Goal: Transaction & Acquisition: Book appointment/travel/reservation

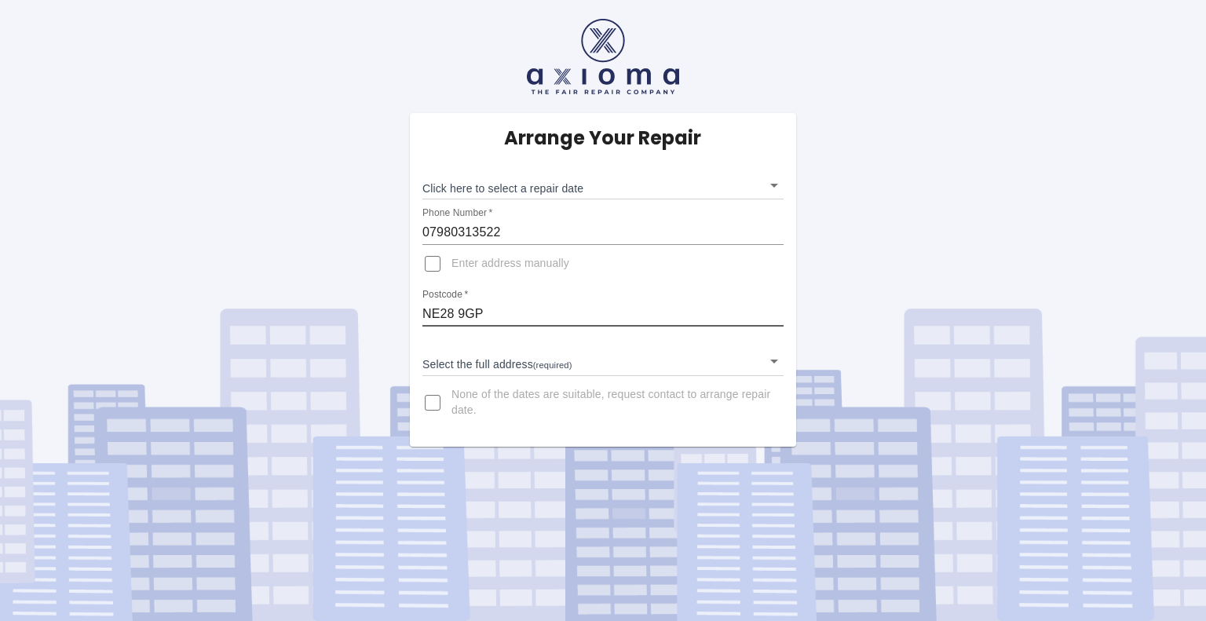
drag, startPoint x: 509, startPoint y: 313, endPoint x: 388, endPoint y: 309, distance: 121.0
click at [388, 309] on div "Arrange Your Repair Click here to select a repair date ​ Phone Number   * 07980…" at bounding box center [603, 223] width 1230 height 447
type input "SR5 2TQ"
click at [605, 360] on body "Arrange Your Repair Click here to select a repair date ​ Phone Number   * 07980…" at bounding box center [603, 310] width 1206 height 621
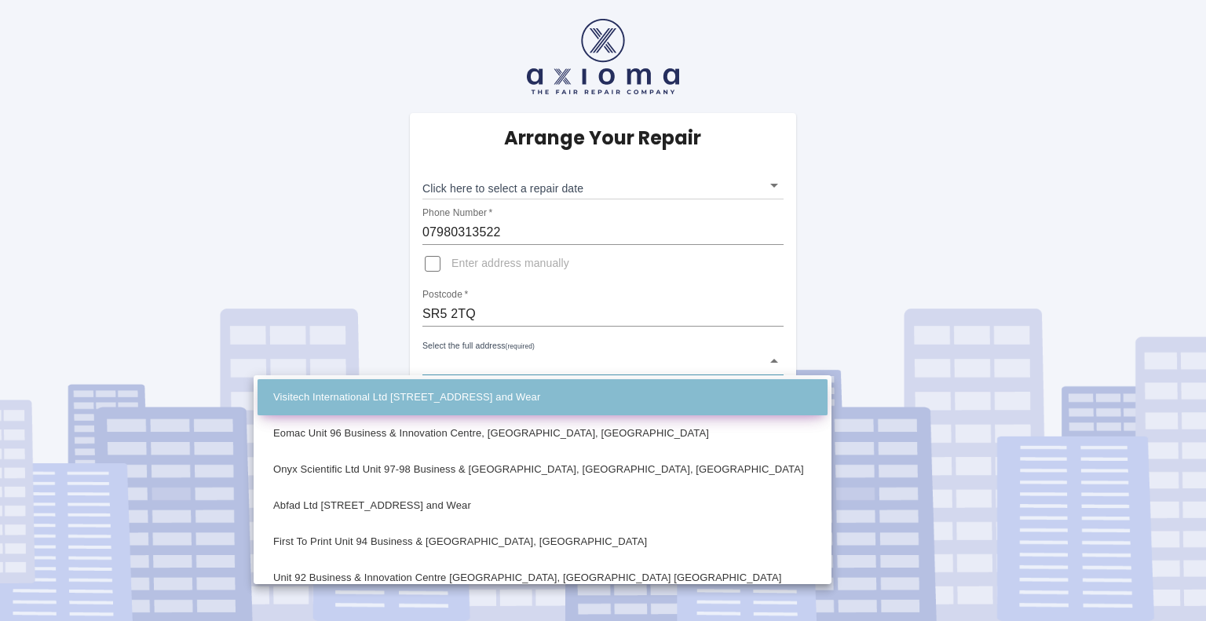
click at [590, 394] on li "Visitech International Ltd [STREET_ADDRESS] and Wear" at bounding box center [543, 397] width 570 height 36
type input "Visitech International Ltd [STREET_ADDRESS] and Wear"
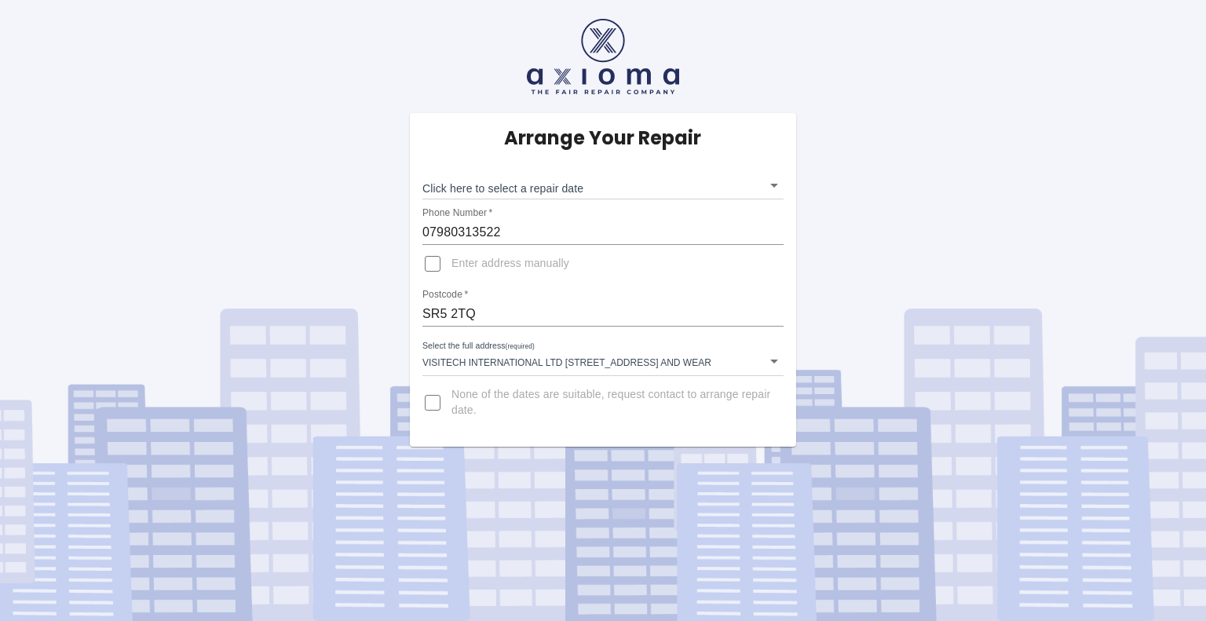
click at [442, 392] on label "None of the dates are suitable, request contact to arrange repair date." at bounding box center [592, 403] width 357 height 38
click at [442, 392] on input "None of the dates are suitable, request contact to arrange repair date." at bounding box center [433, 403] width 38 height 38
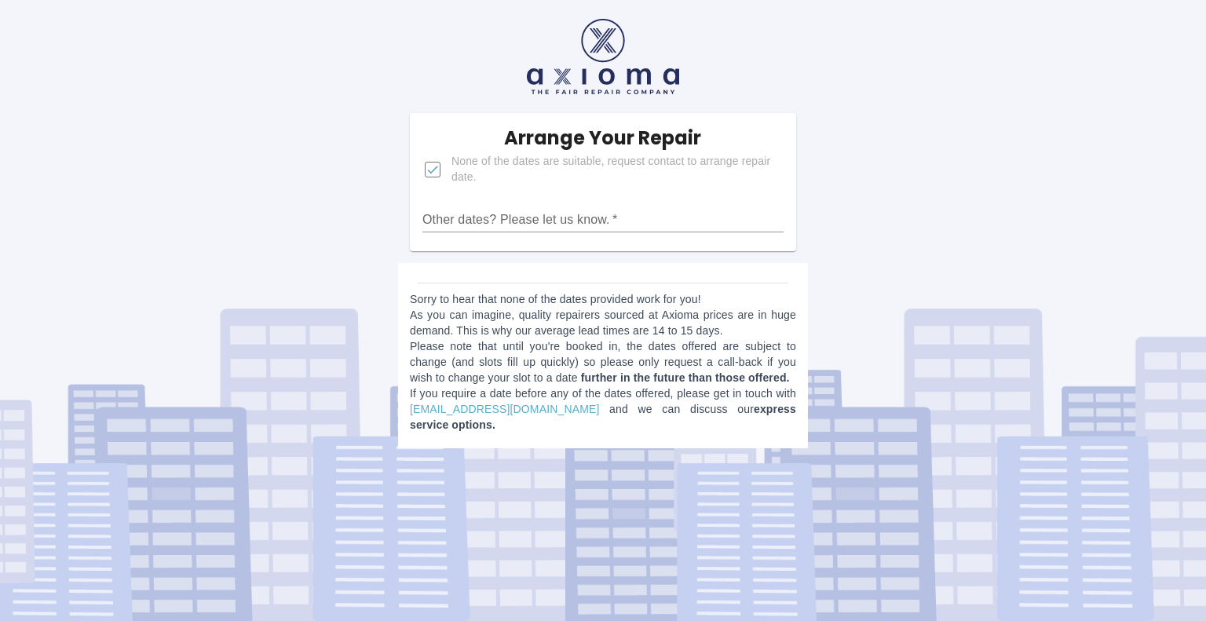
click at [433, 173] on input "None of the dates are suitable, request contact to arrange repair date." at bounding box center [433, 170] width 38 height 38
checkbox input "false"
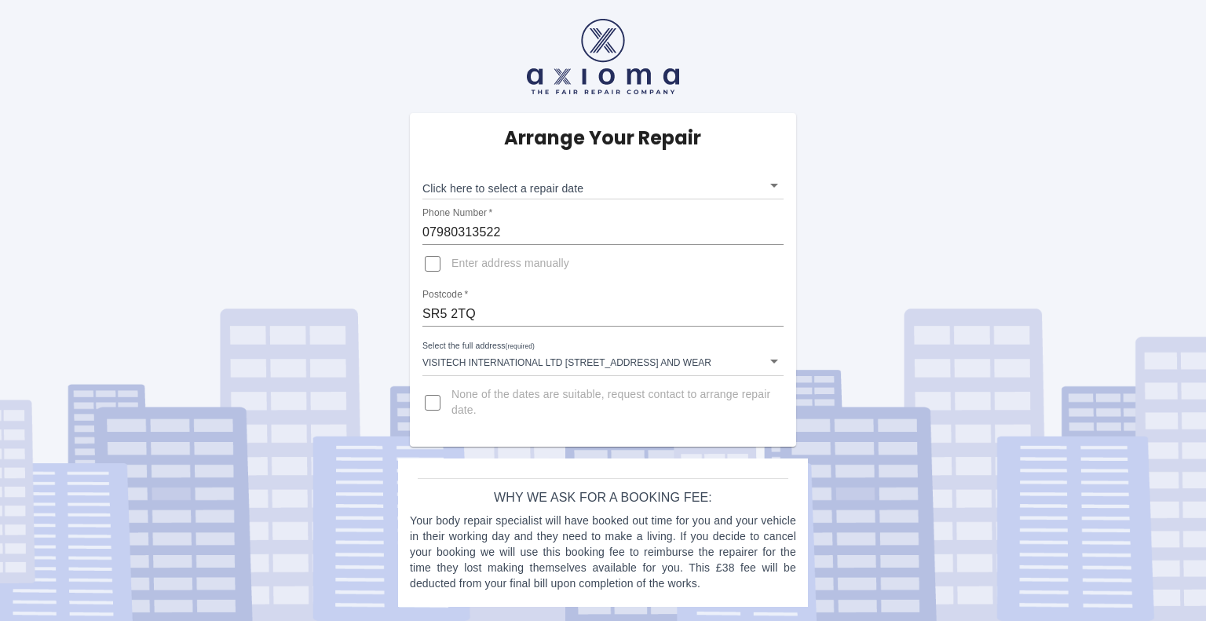
click at [448, 355] on body "Arrange Your Repair Click here to select a repair date ​ Phone Number   * 07980…" at bounding box center [603, 310] width 1206 height 621
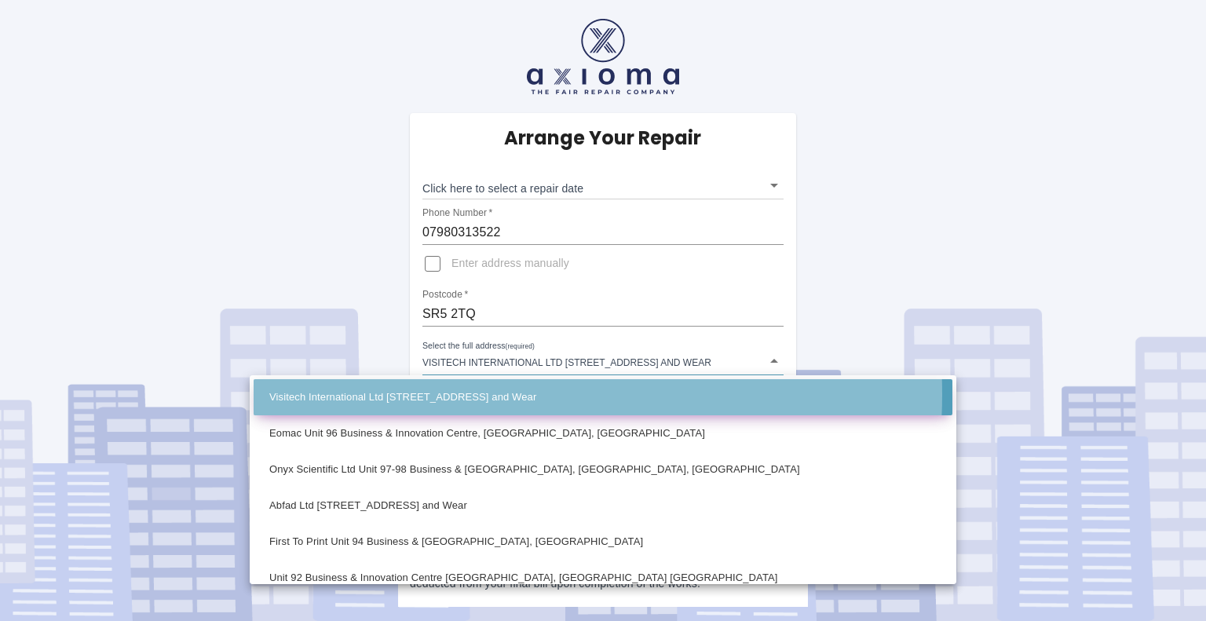
click at [454, 394] on li "Visitech International Ltd [STREET_ADDRESS] and Wear" at bounding box center [603, 397] width 699 height 36
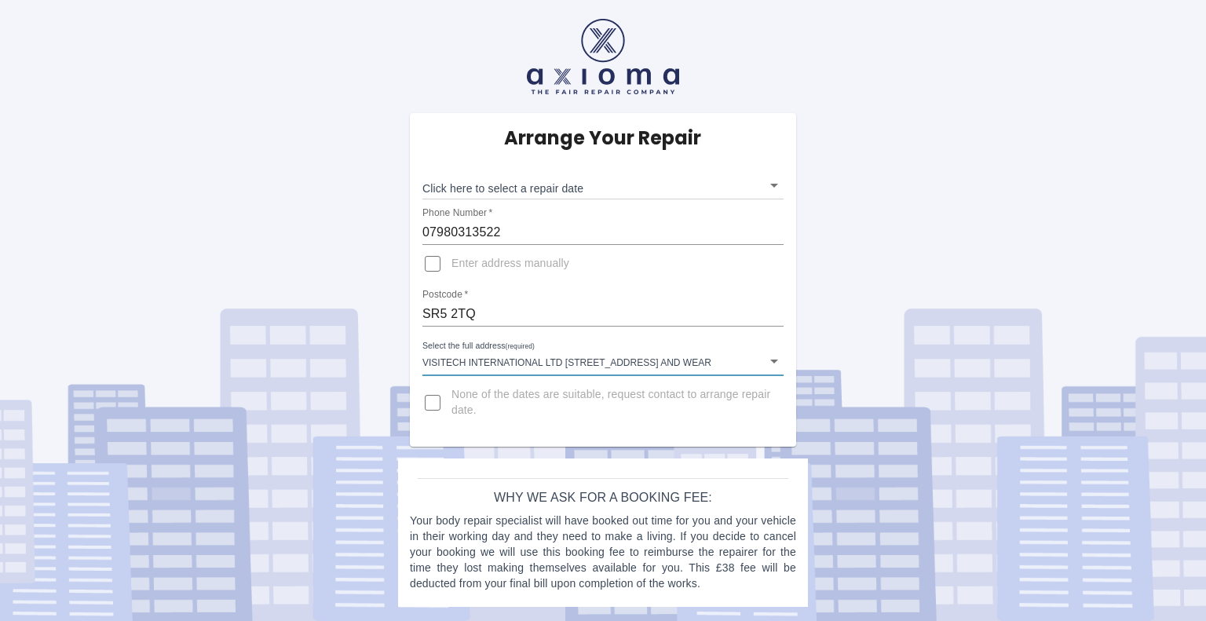
click at [473, 288] on div "Arrange Your Repair Click here to select a repair date ​ Phone Number   * 07980…" at bounding box center [603, 280] width 386 height 334
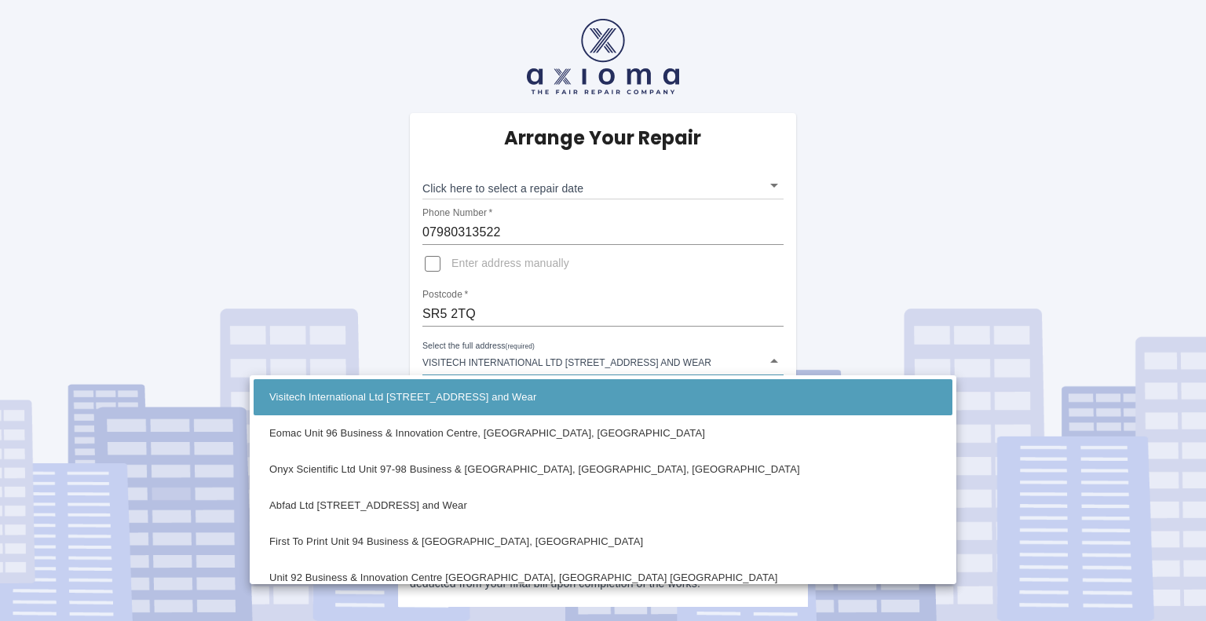
click at [482, 362] on body "Arrange Your Repair Click here to select a repair date ​ Phone Number   * 07980…" at bounding box center [603, 310] width 1206 height 621
click at [482, 362] on div at bounding box center [603, 310] width 1206 height 621
click at [482, 362] on body "Arrange Your Repair Click here to select a repair date ​ Phone Number   * 07980…" at bounding box center [603, 310] width 1206 height 621
click at [476, 314] on div at bounding box center [603, 310] width 1206 height 621
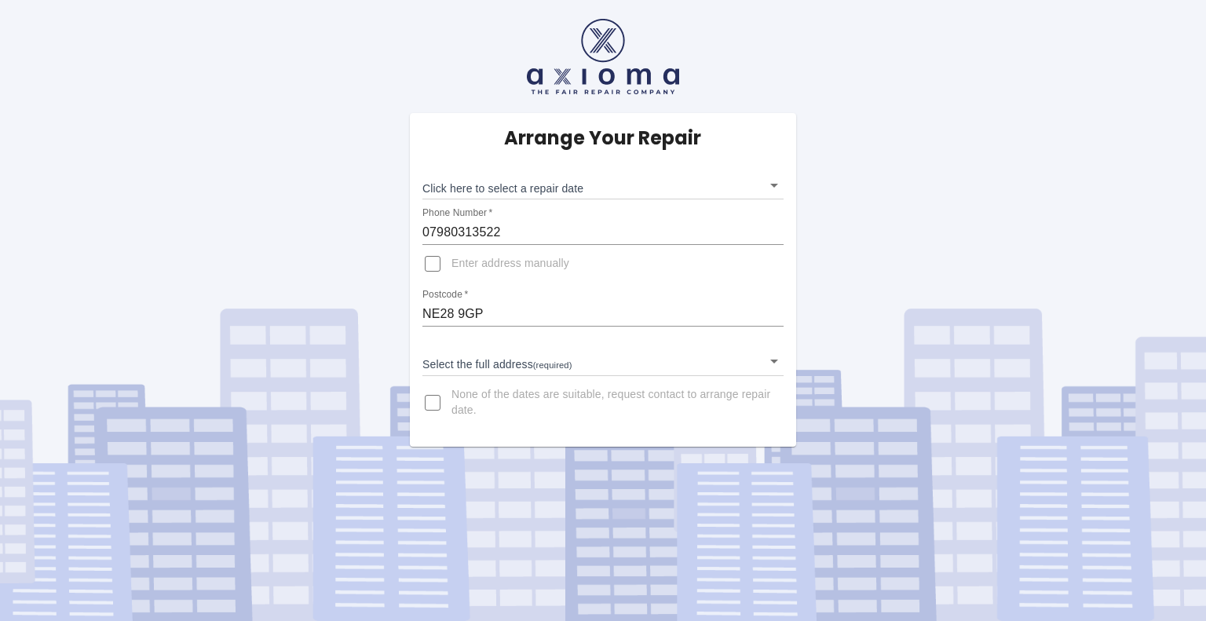
click at [435, 267] on input "Enter address manually" at bounding box center [433, 264] width 38 height 38
checkbox input "true"
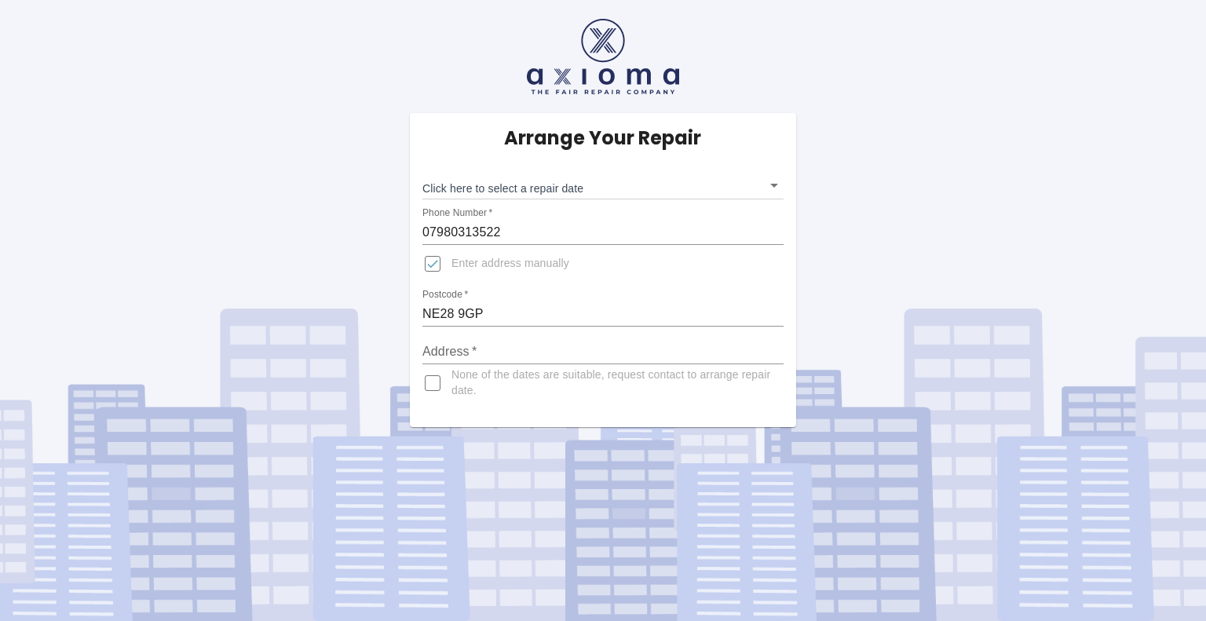
click at [448, 314] on input "NE28 9GP" at bounding box center [603, 314] width 361 height 25
type input "SR5 2TQ"
click at [454, 356] on input "Address   *" at bounding box center [603, 351] width 361 height 25
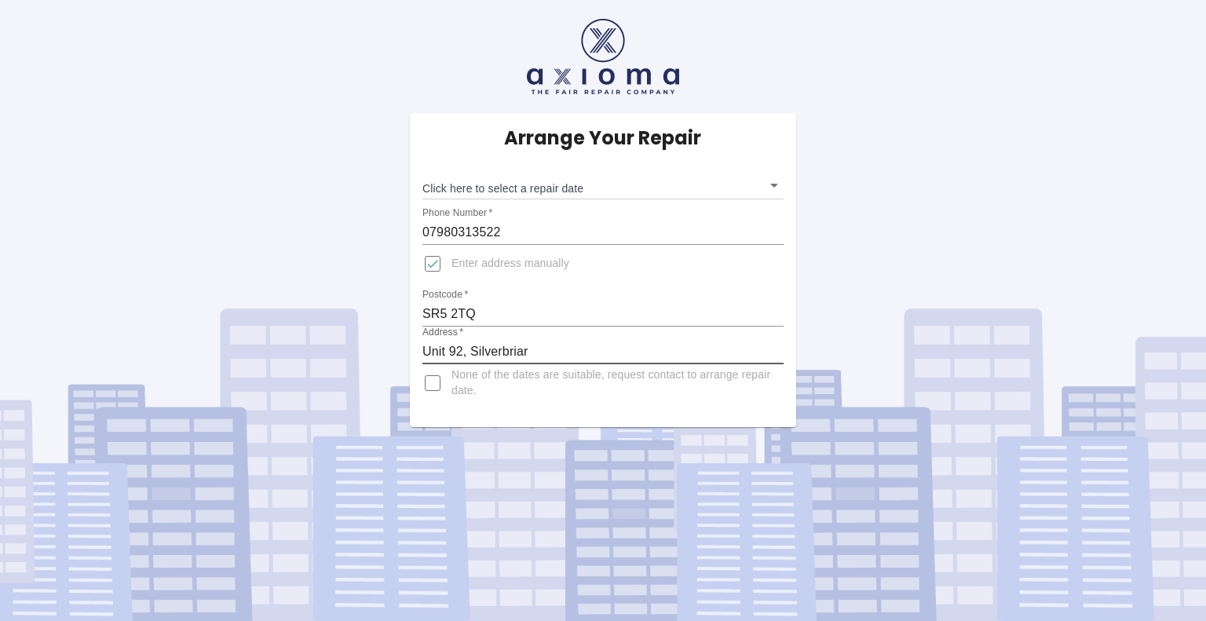
click at [425, 350] on input "Unit 92, Silverbriar" at bounding box center [603, 351] width 361 height 25
type input "VisiTech International, Unit 92, Silverbriar"
click at [584, 191] on body "Arrange Your Repair Click here to select a repair date ​ Phone Number   * 07980…" at bounding box center [603, 310] width 1206 height 621
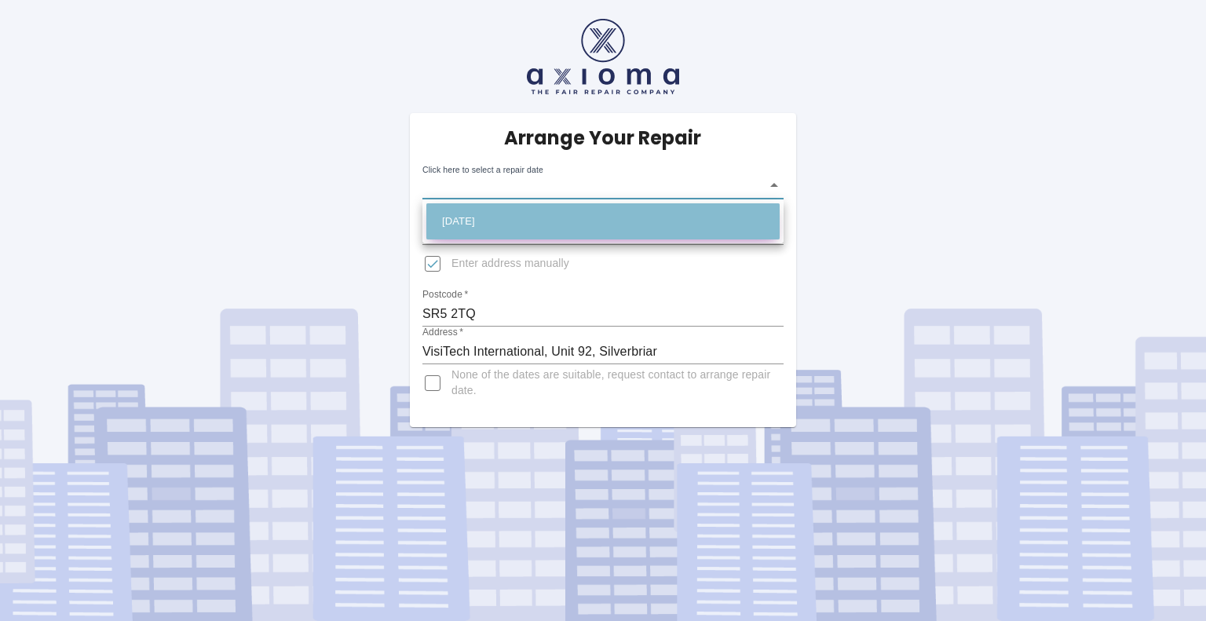
click at [569, 222] on li "Wed Oct 29 2025" at bounding box center [603, 221] width 353 height 36
type input "2025-10-29T00:00:00.000Z"
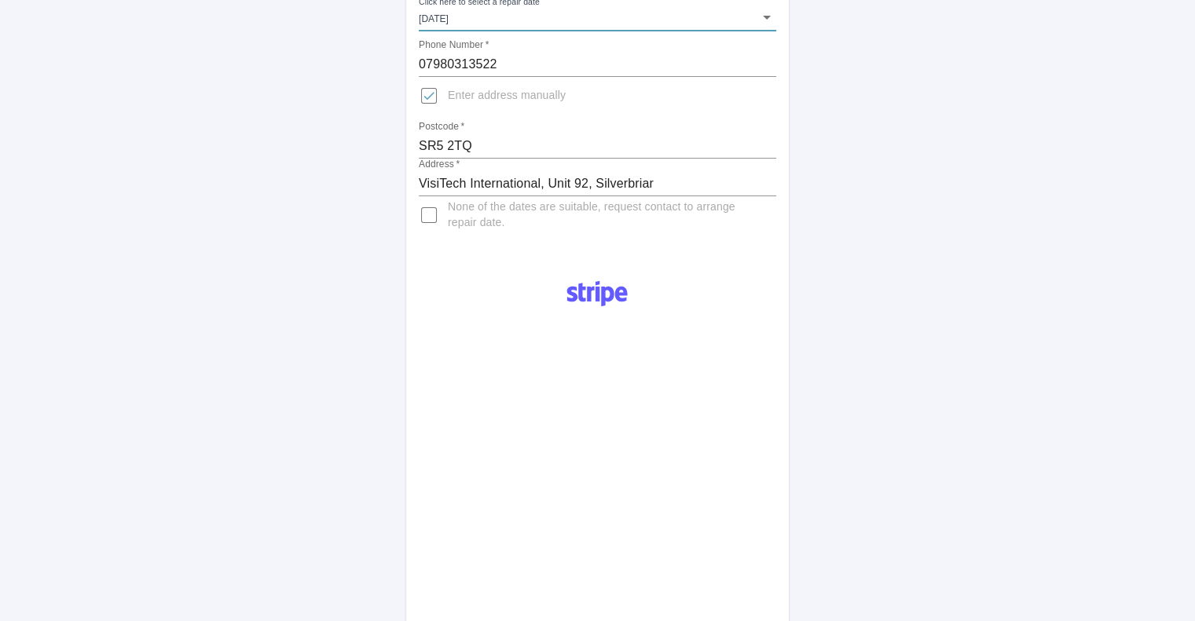
scroll to position [314, 0]
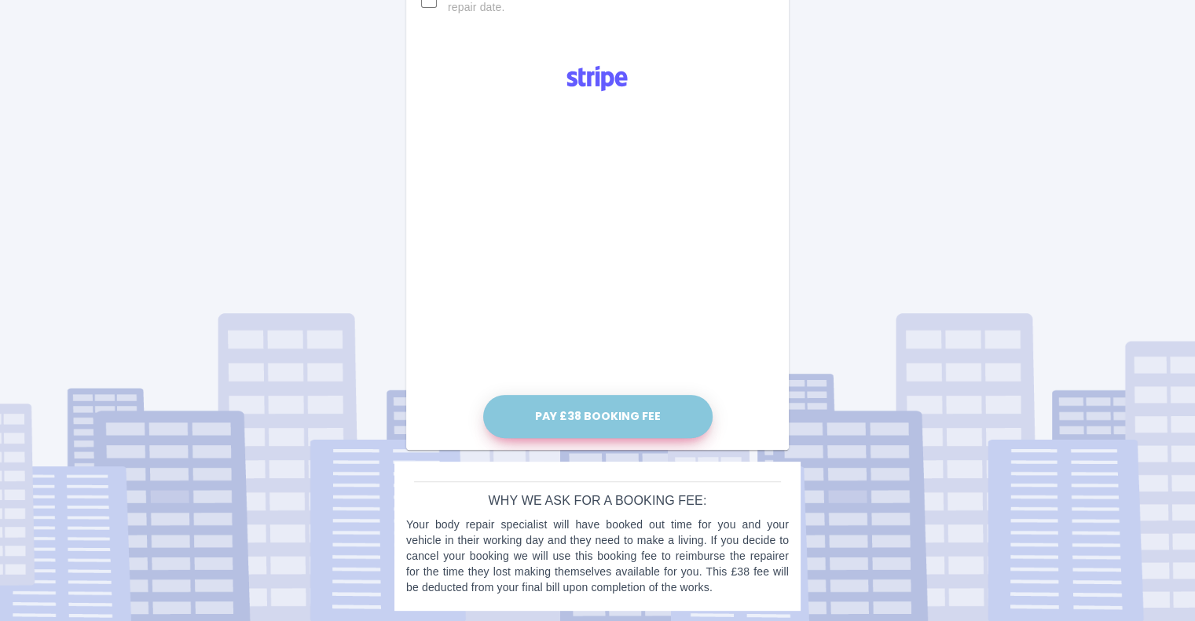
click at [595, 421] on button "Pay £38 Booking Fee" at bounding box center [597, 416] width 229 height 43
